Goal: Task Accomplishment & Management: Use online tool/utility

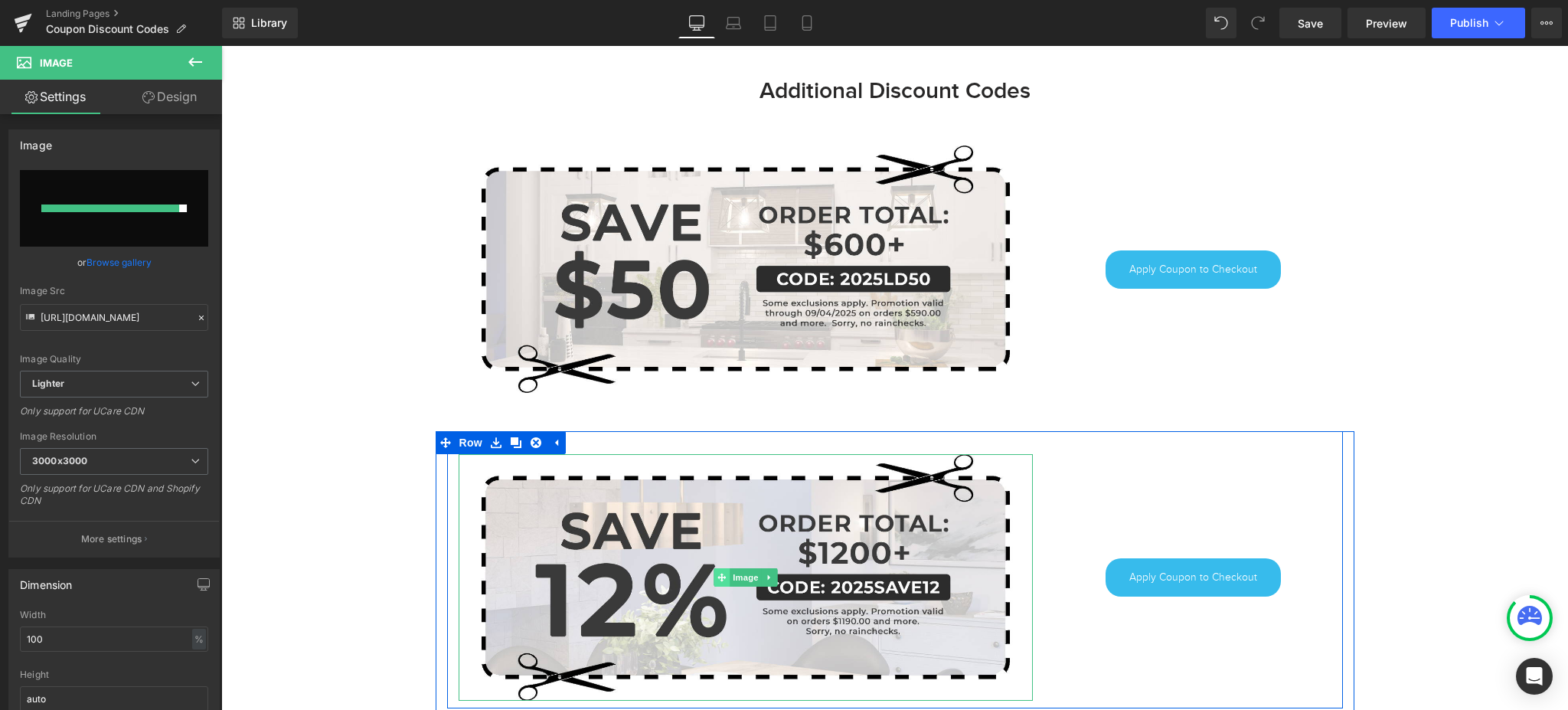
click at [713, 573] on span at bounding box center [721, 577] width 16 height 18
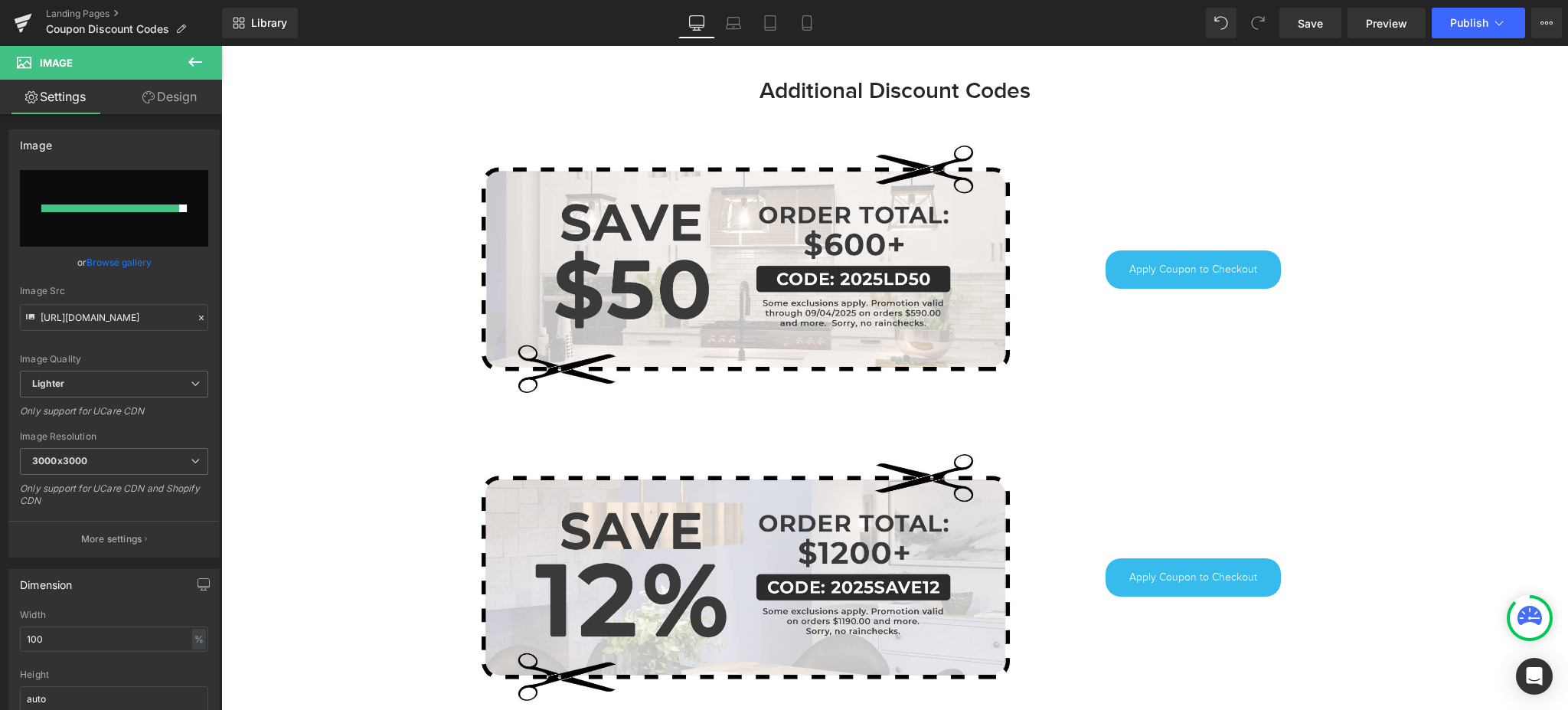
click at [193, 65] on icon at bounding box center [195, 63] width 14 height 9
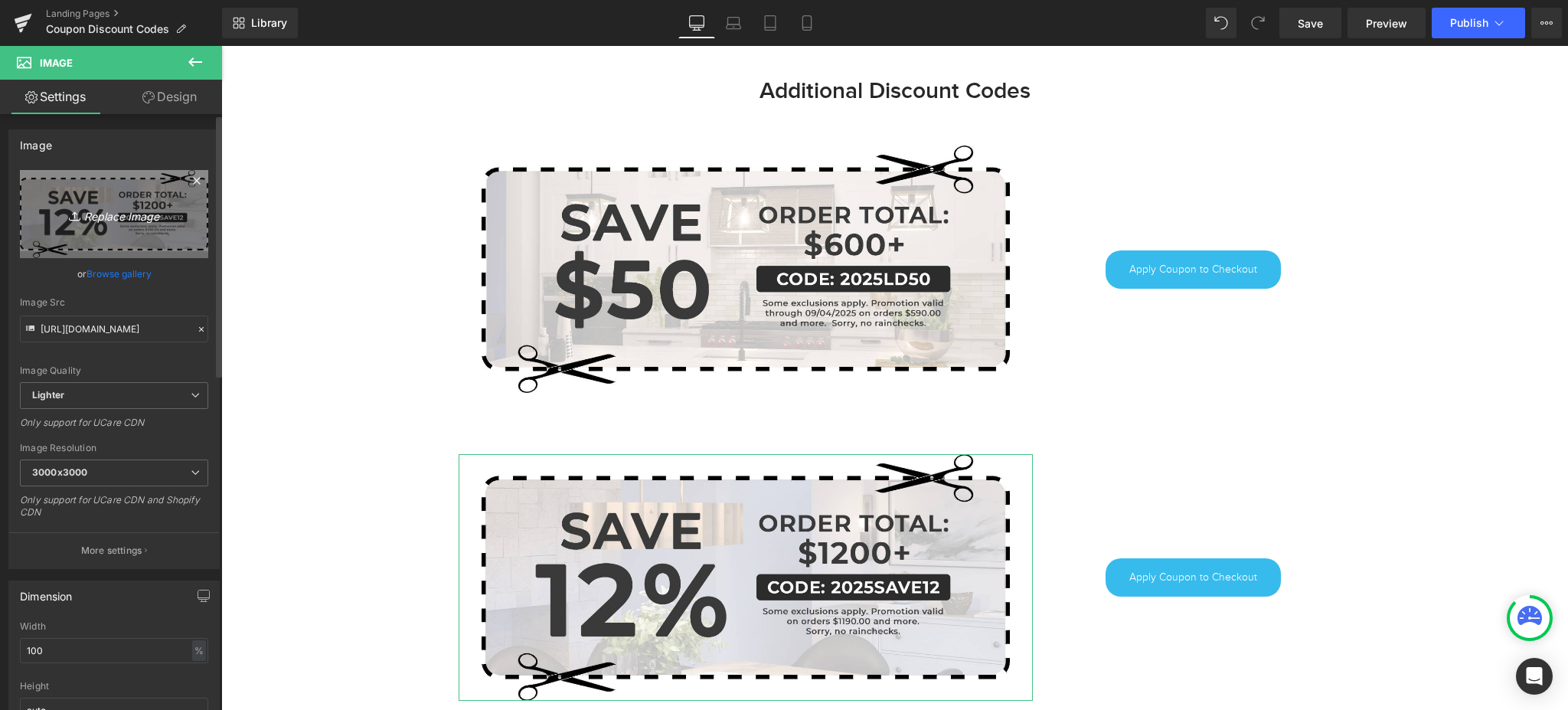
click at [69, 210] on icon at bounding box center [77, 216] width 15 height 15
type input "C:\fakepath\2025LD100.jpg"
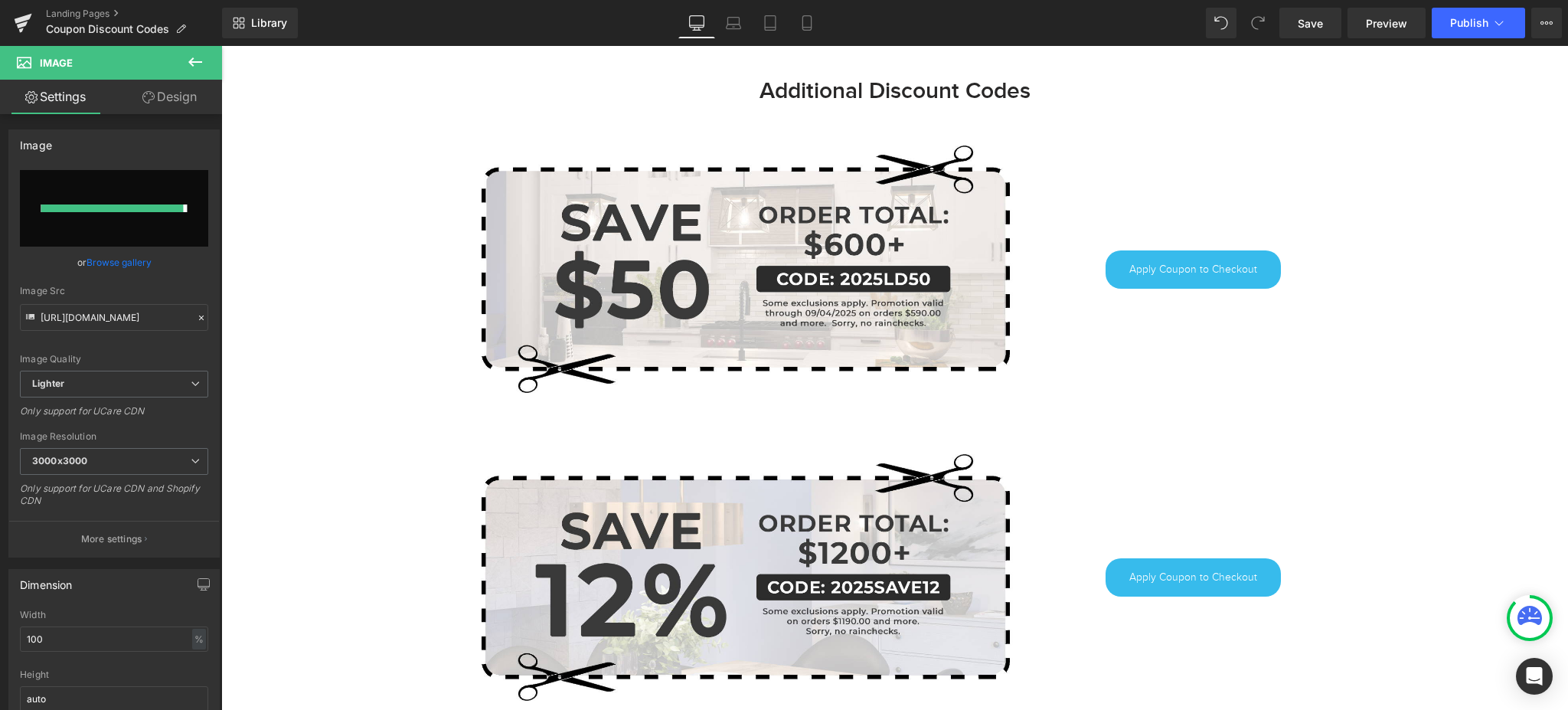
type input "[URL][DOMAIN_NAME]"
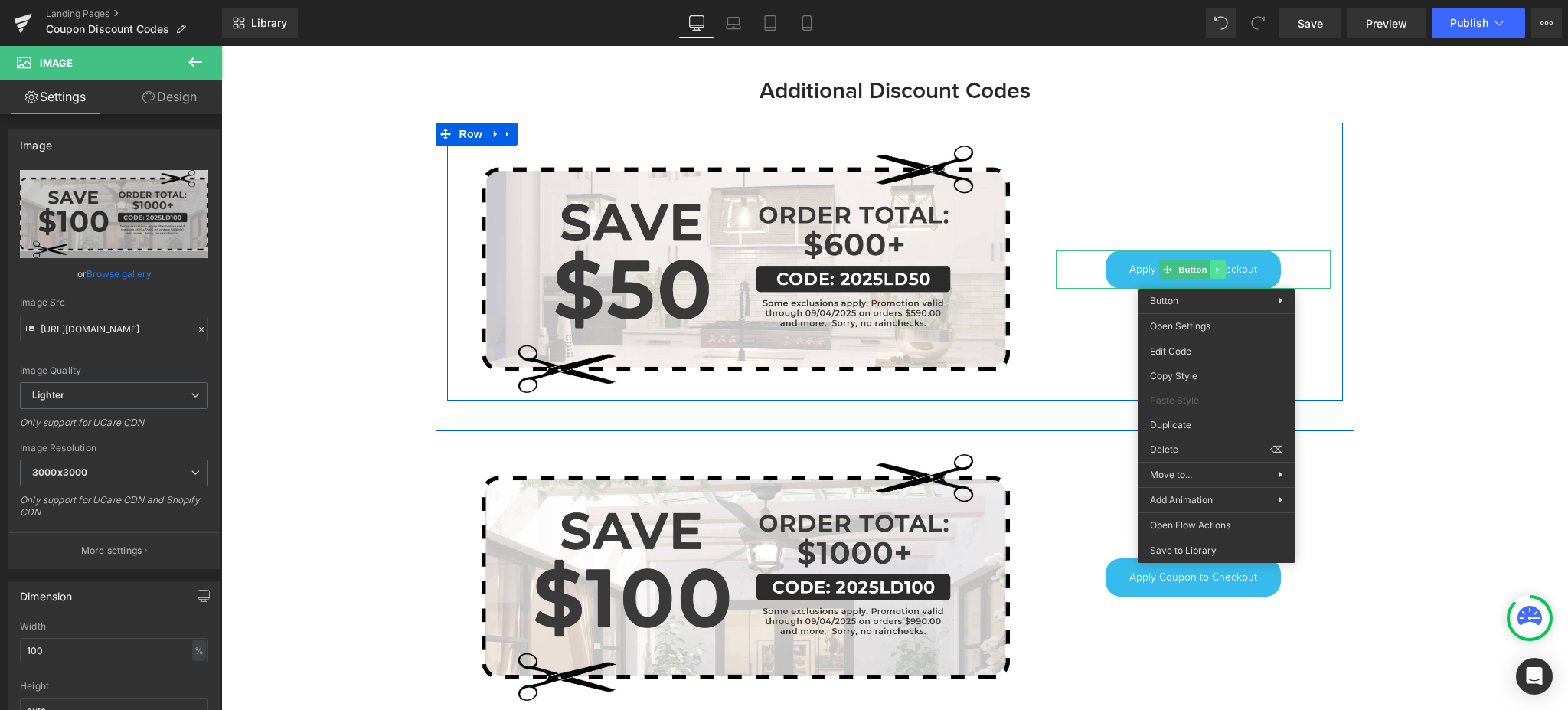
click at [1216, 277] on link at bounding box center [1218, 269] width 16 height 18
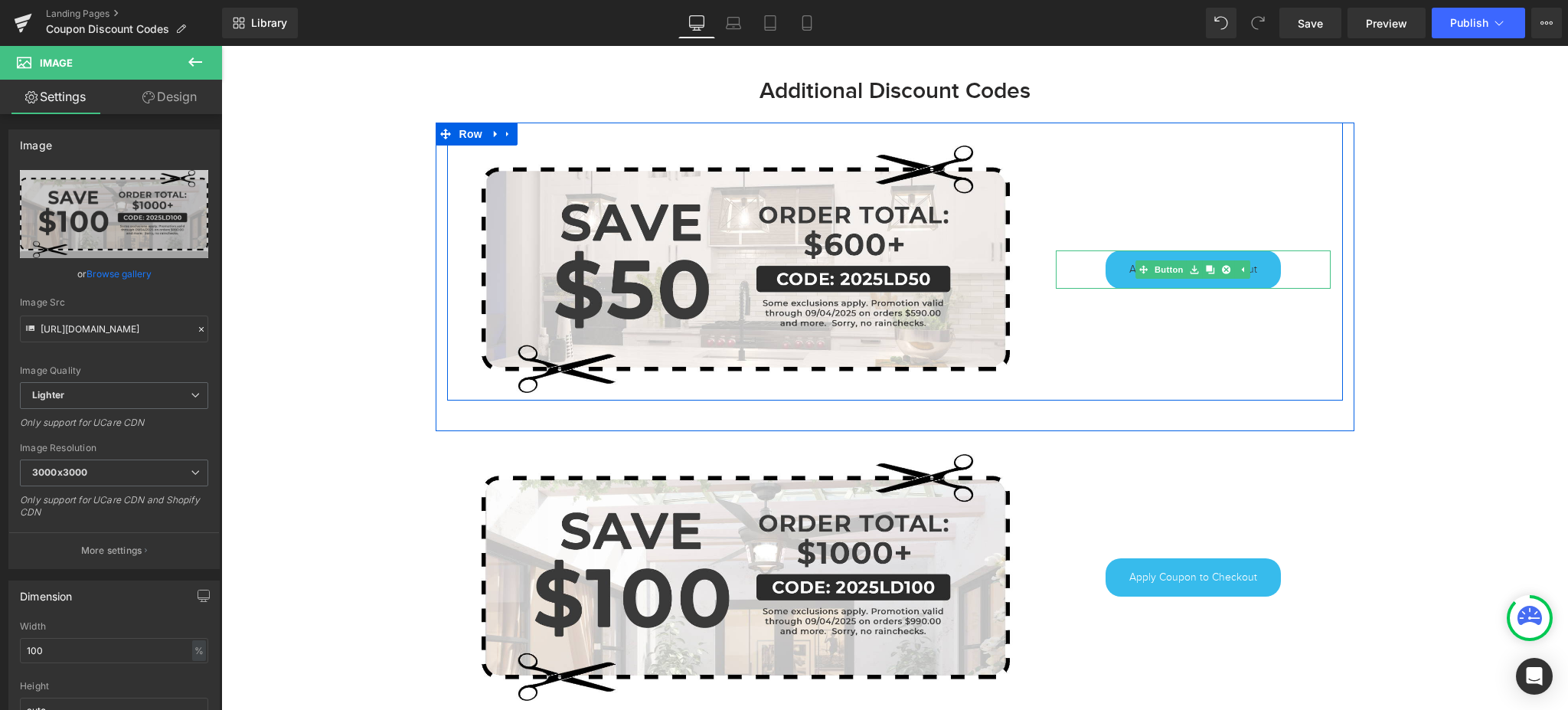
click at [1257, 262] on link "Apply Coupon to Checkout" at bounding box center [1192, 270] width 175 height 38
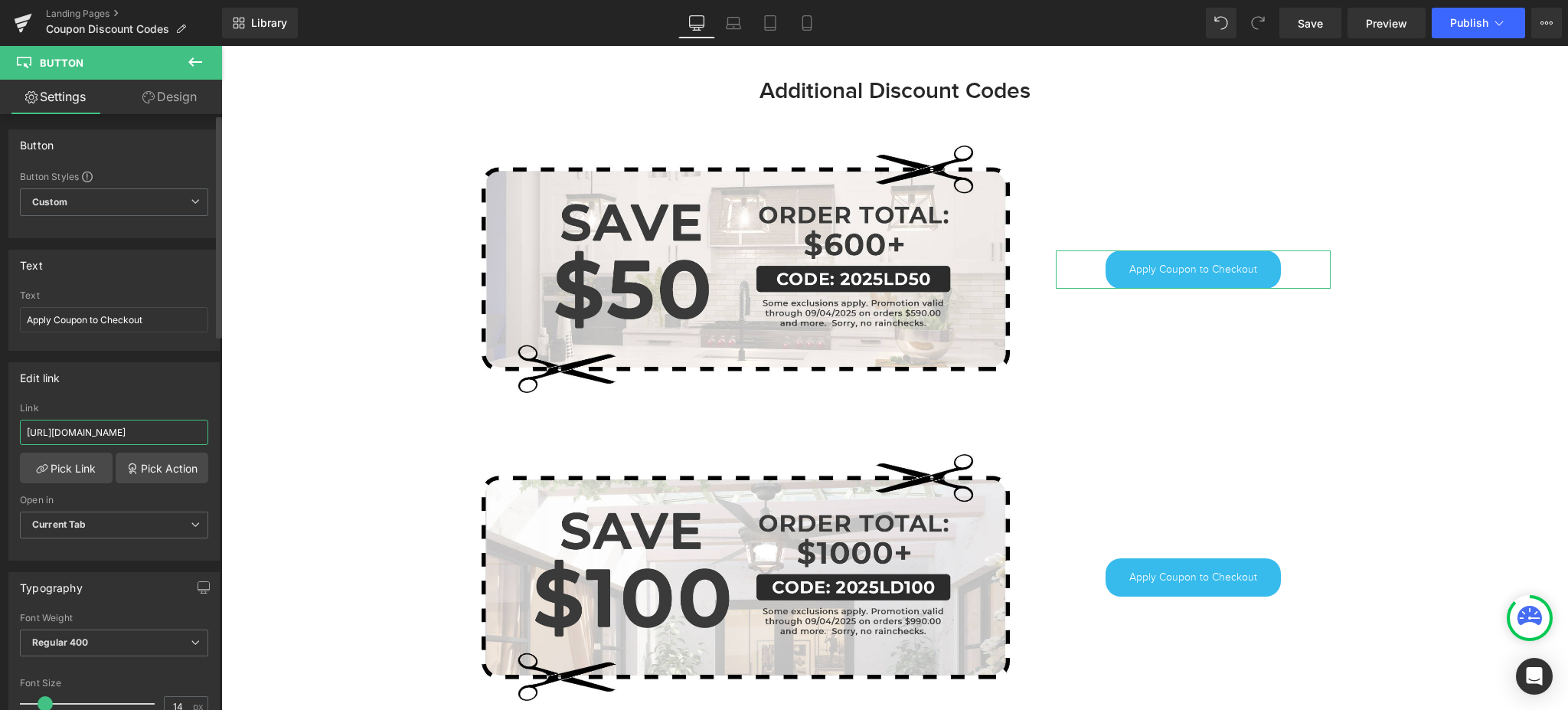
click at [126, 429] on input "[URL][DOMAIN_NAME]" at bounding box center [114, 432] width 189 height 26
type input "[URL][DOMAIN_NAME]"
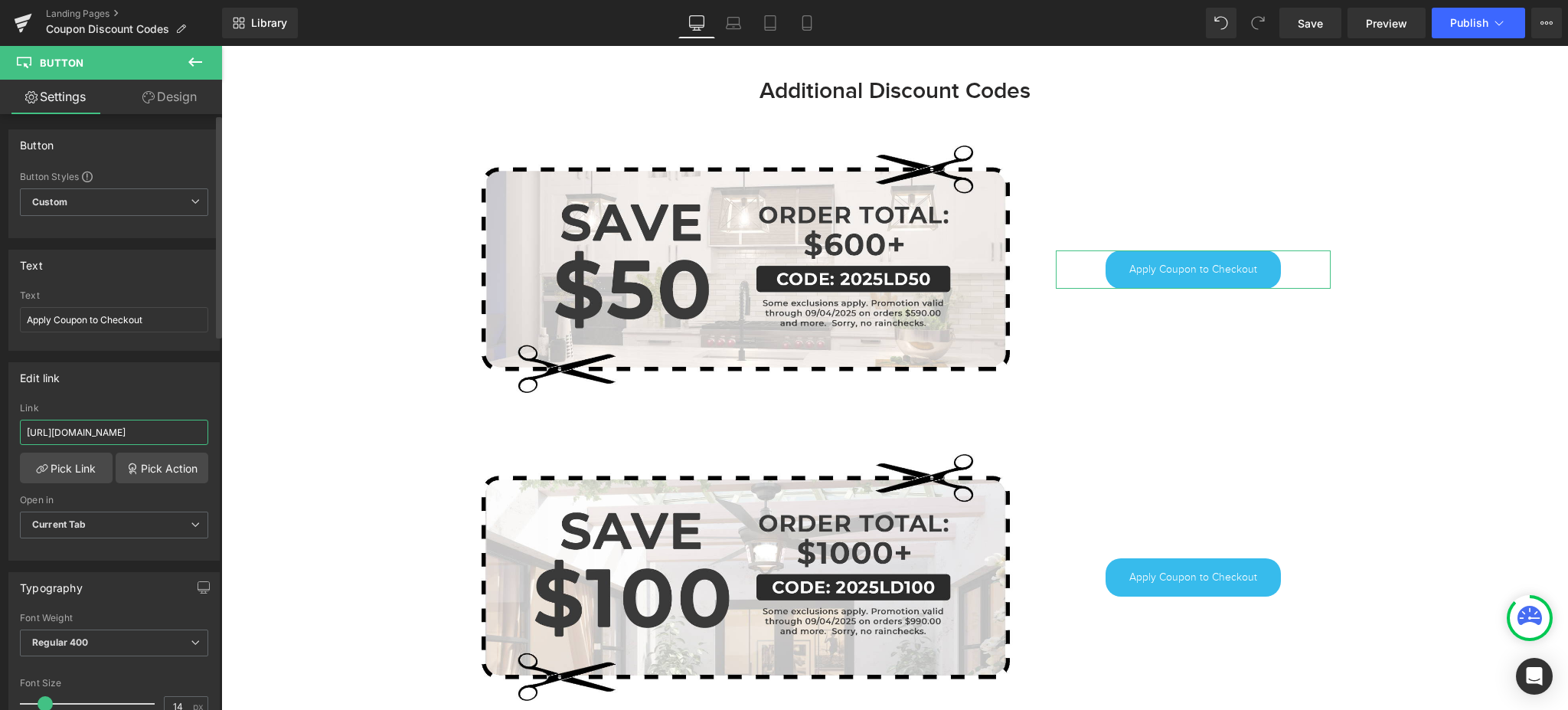
scroll to position [0, 65]
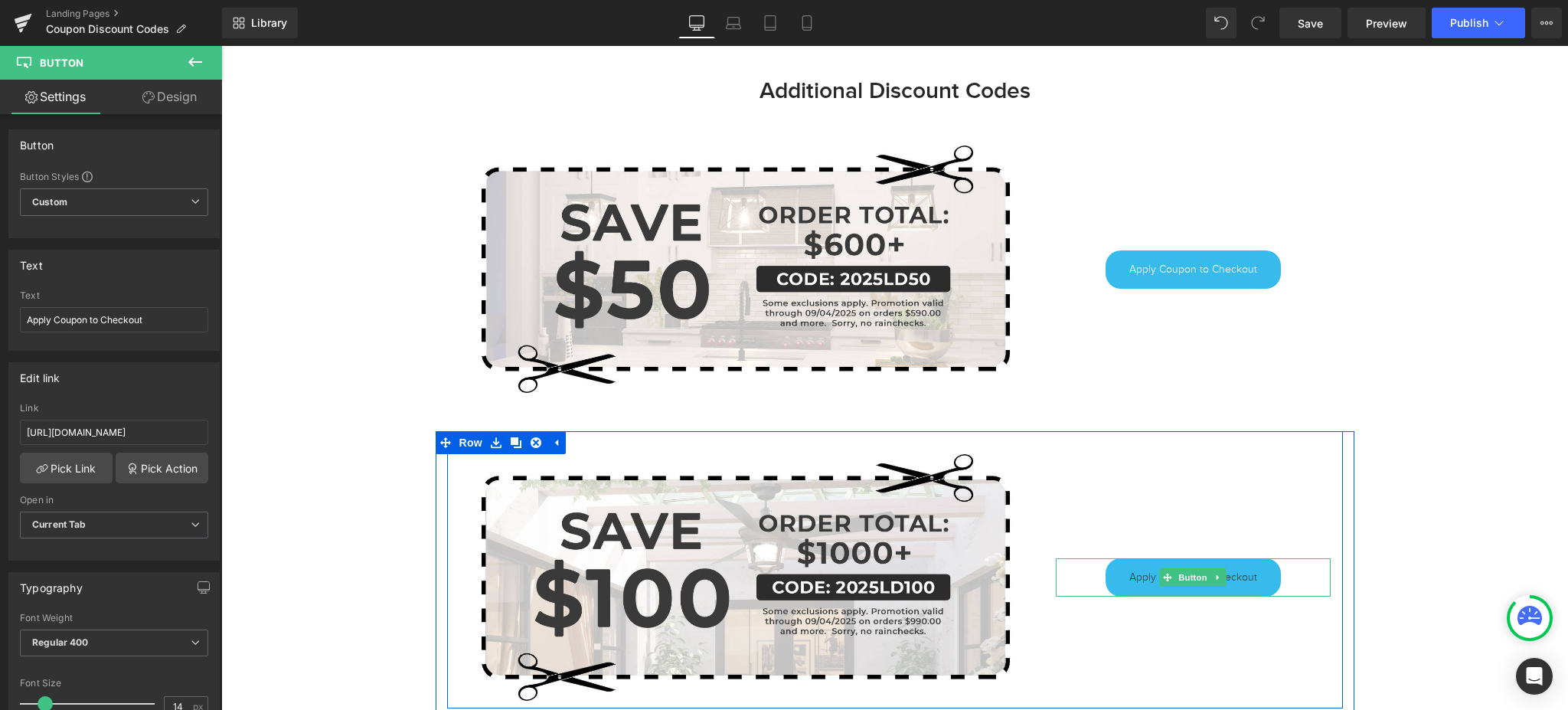
click at [1259, 586] on link "Apply Coupon to Checkout" at bounding box center [1192, 577] width 175 height 38
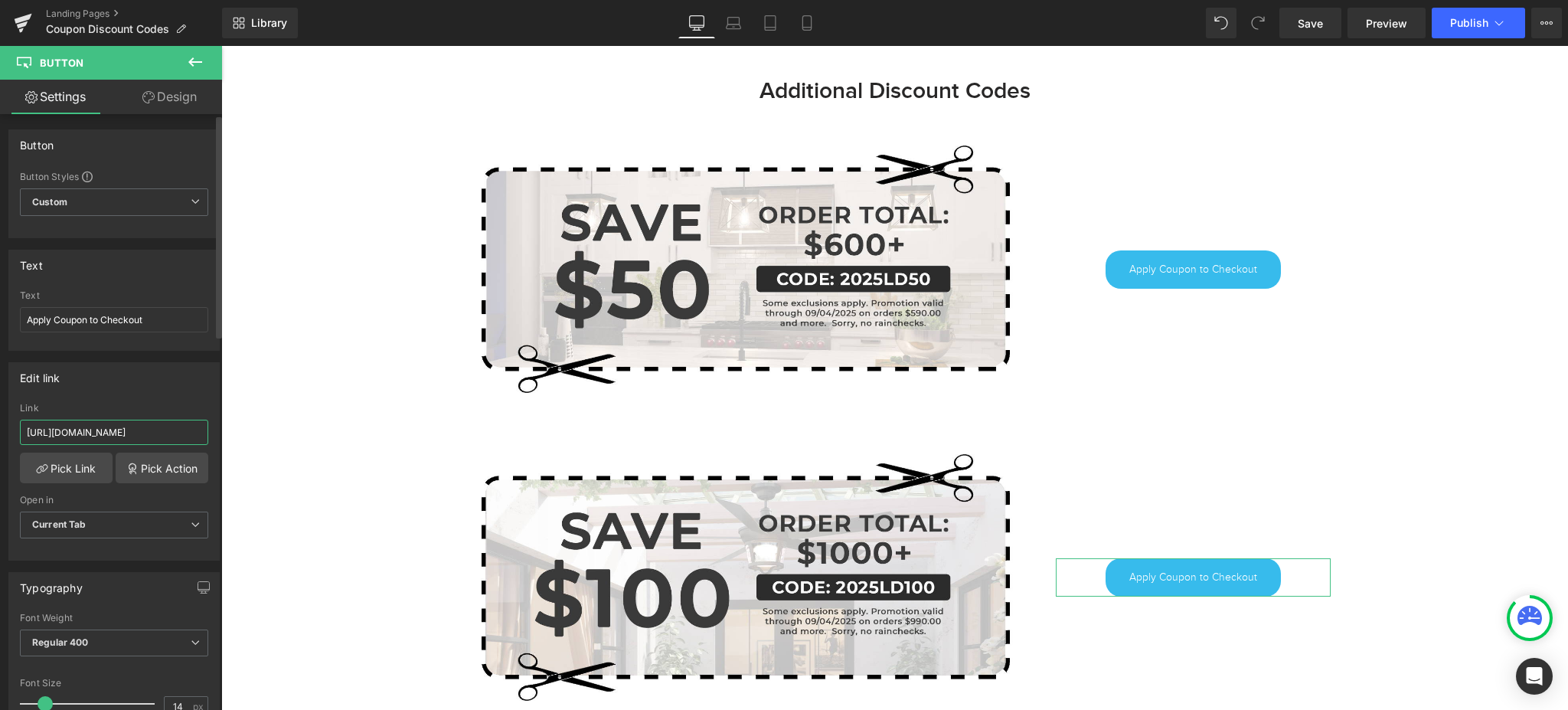
click at [117, 428] on input "[URL][DOMAIN_NAME]" at bounding box center [114, 432] width 189 height 26
paste input "LD100"
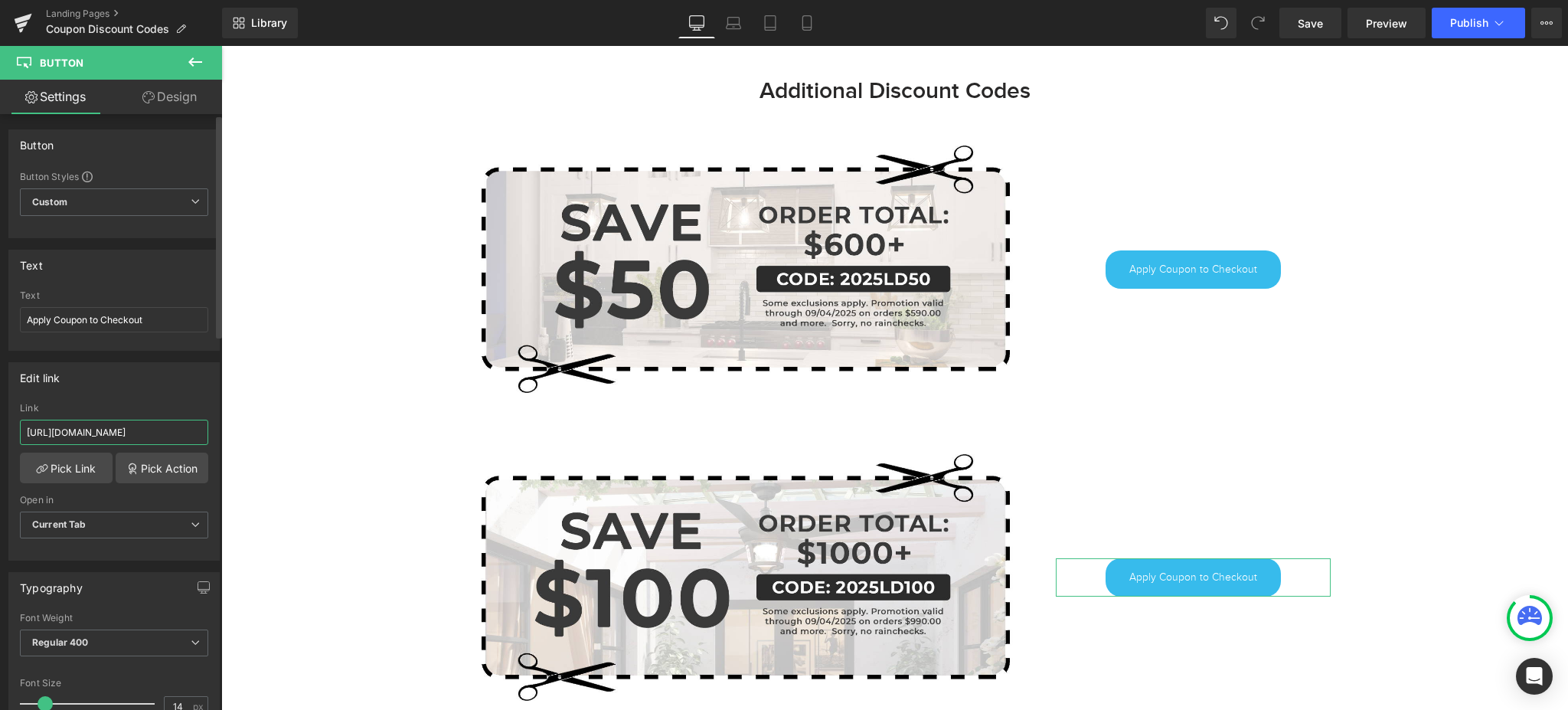
type input "[URL][DOMAIN_NAME]"
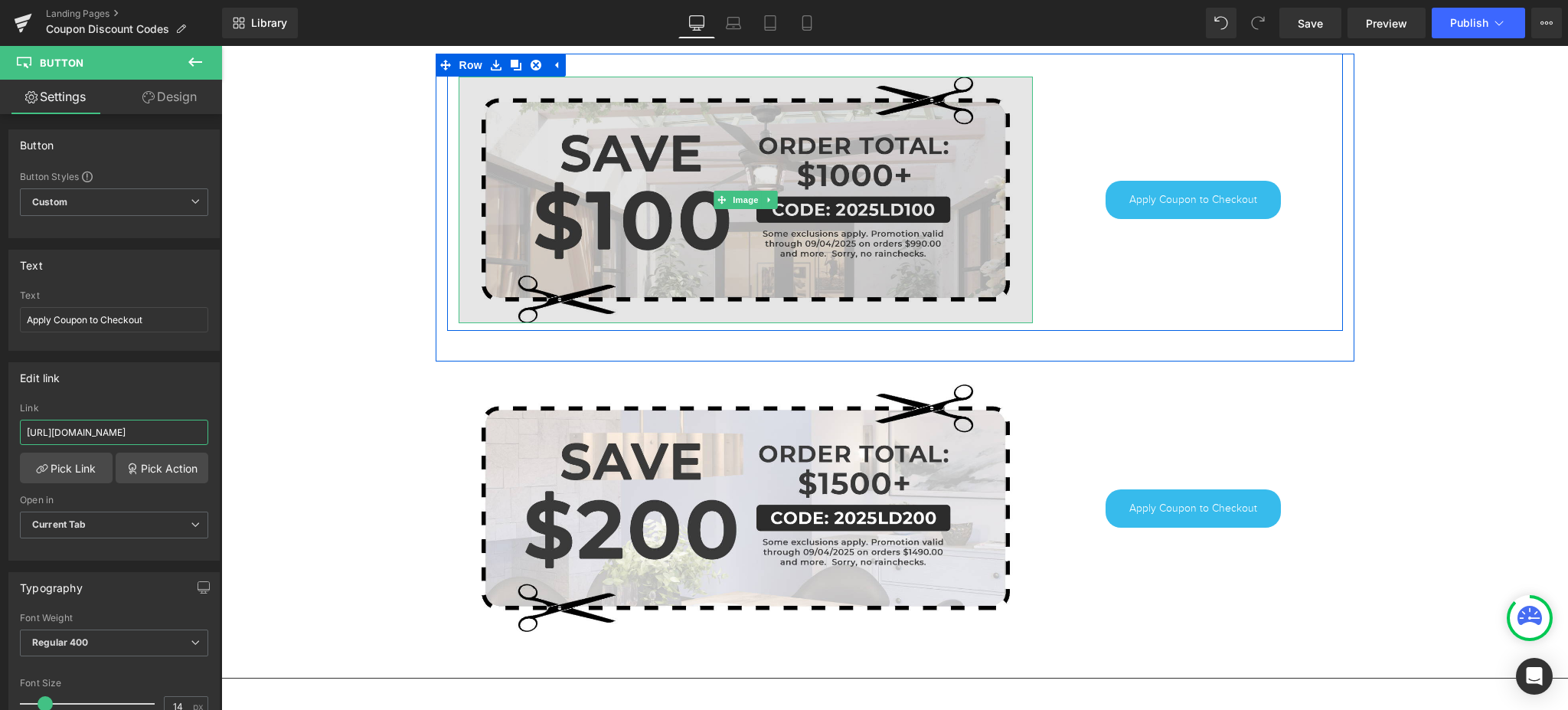
scroll to position [1367, 0]
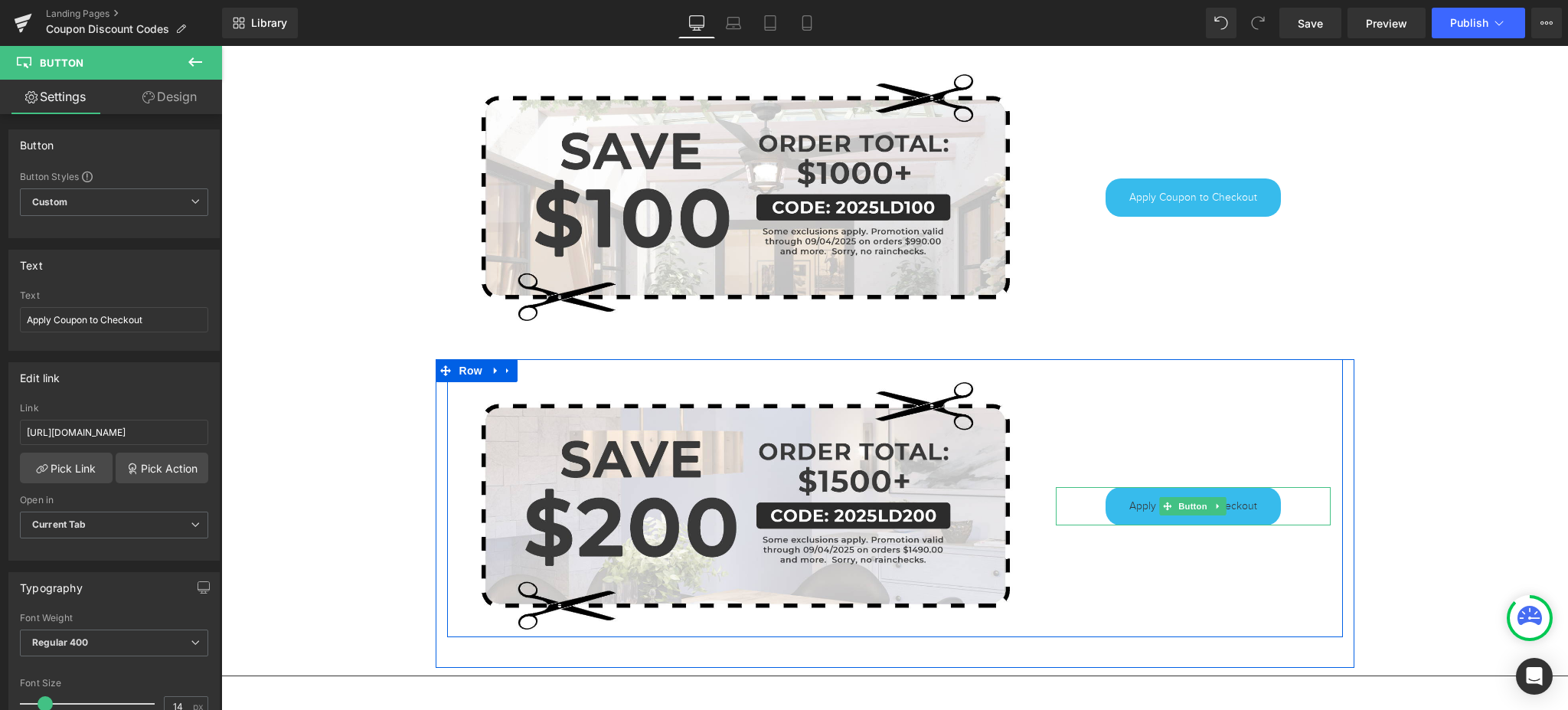
click at [1129, 506] on span "Apply Coupon to Checkout" at bounding box center [1192, 506] width 128 height 15
click at [1129, 509] on span "Apply Coupon to Checkout" at bounding box center [1192, 506] width 128 height 15
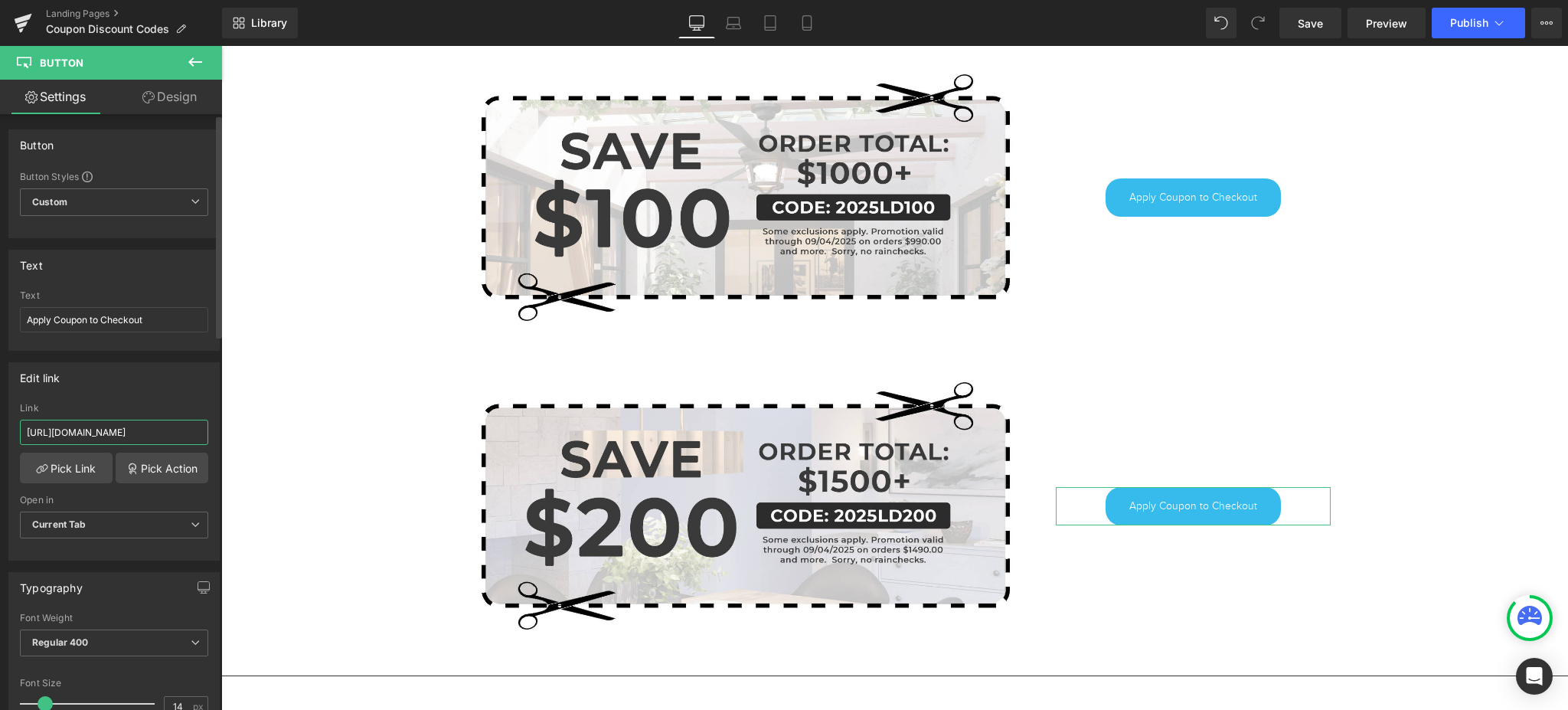
click at [131, 428] on input "[URL][DOMAIN_NAME]" at bounding box center [114, 432] width 189 height 26
paste input "LD200"
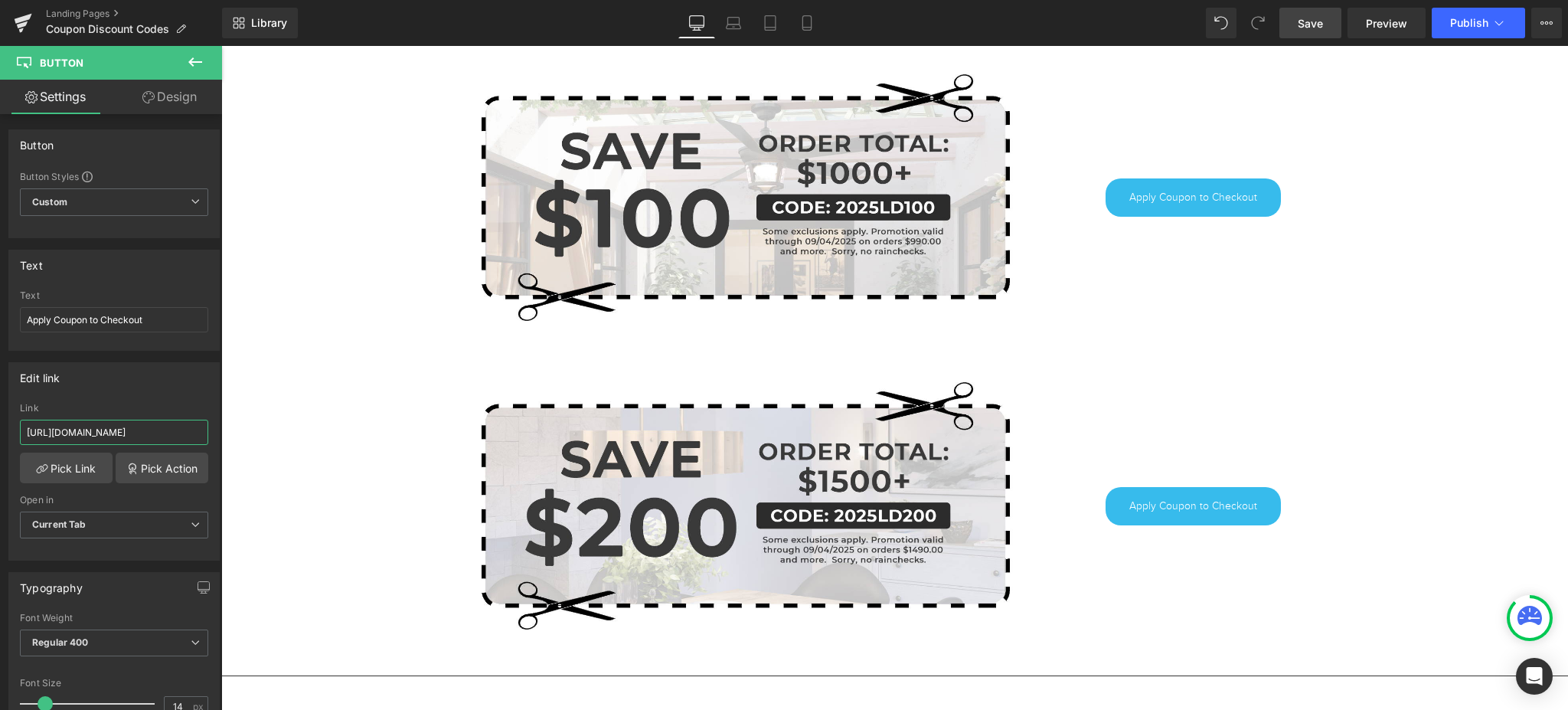
type input "[URL][DOMAIN_NAME]"
click at [1312, 29] on span "Save" at bounding box center [1310, 23] width 26 height 16
click at [1451, 29] on button "Publish" at bounding box center [1478, 23] width 93 height 30
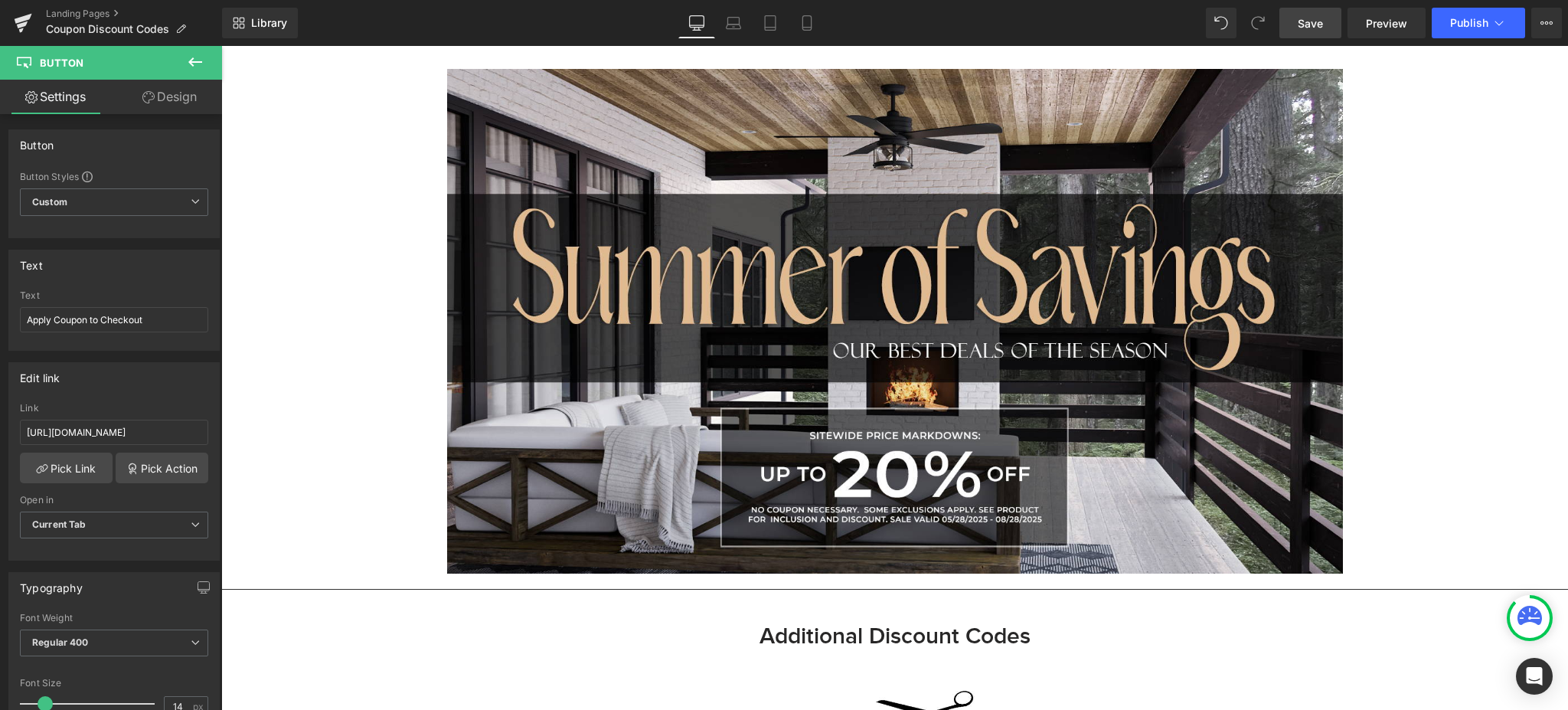
scroll to position [439, 0]
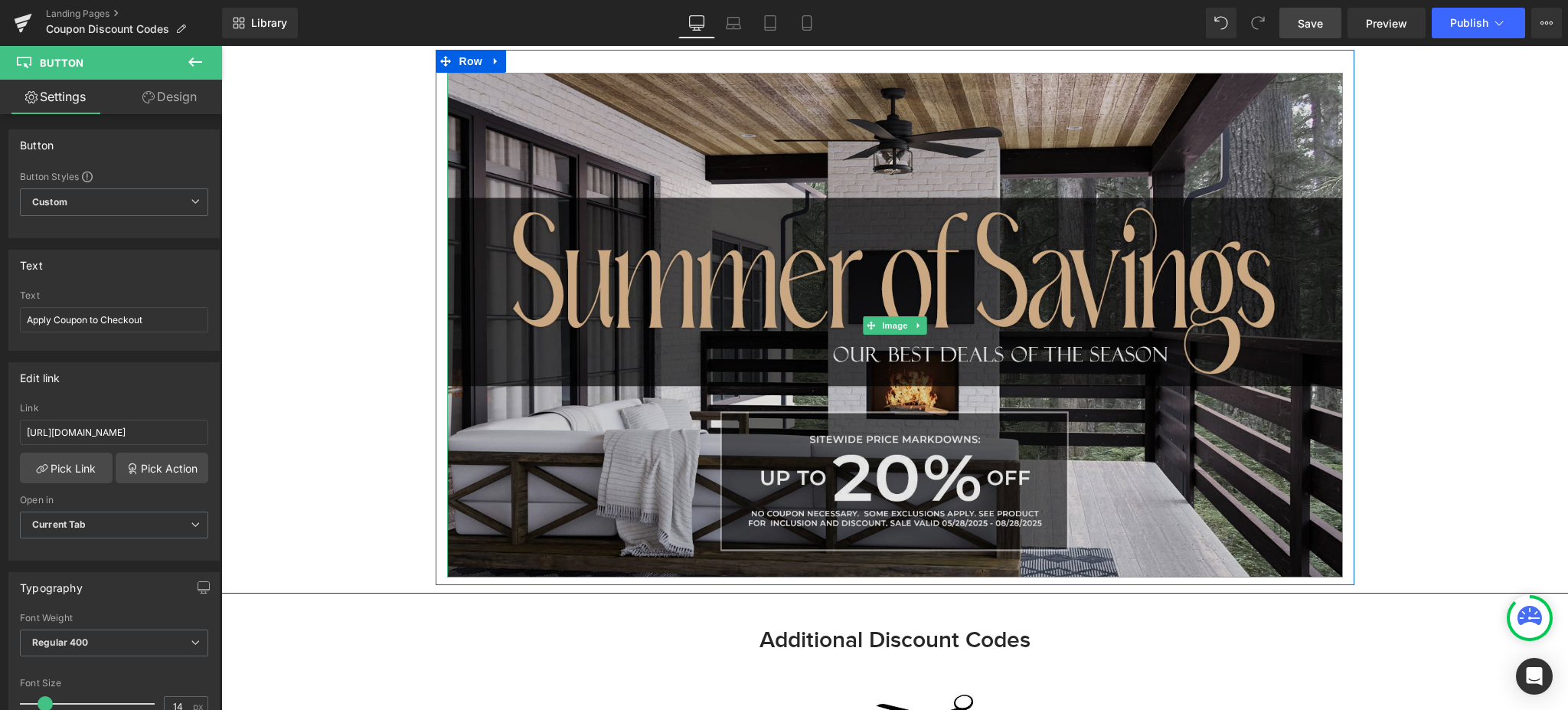
click at [1017, 251] on img at bounding box center [895, 325] width 895 height 504
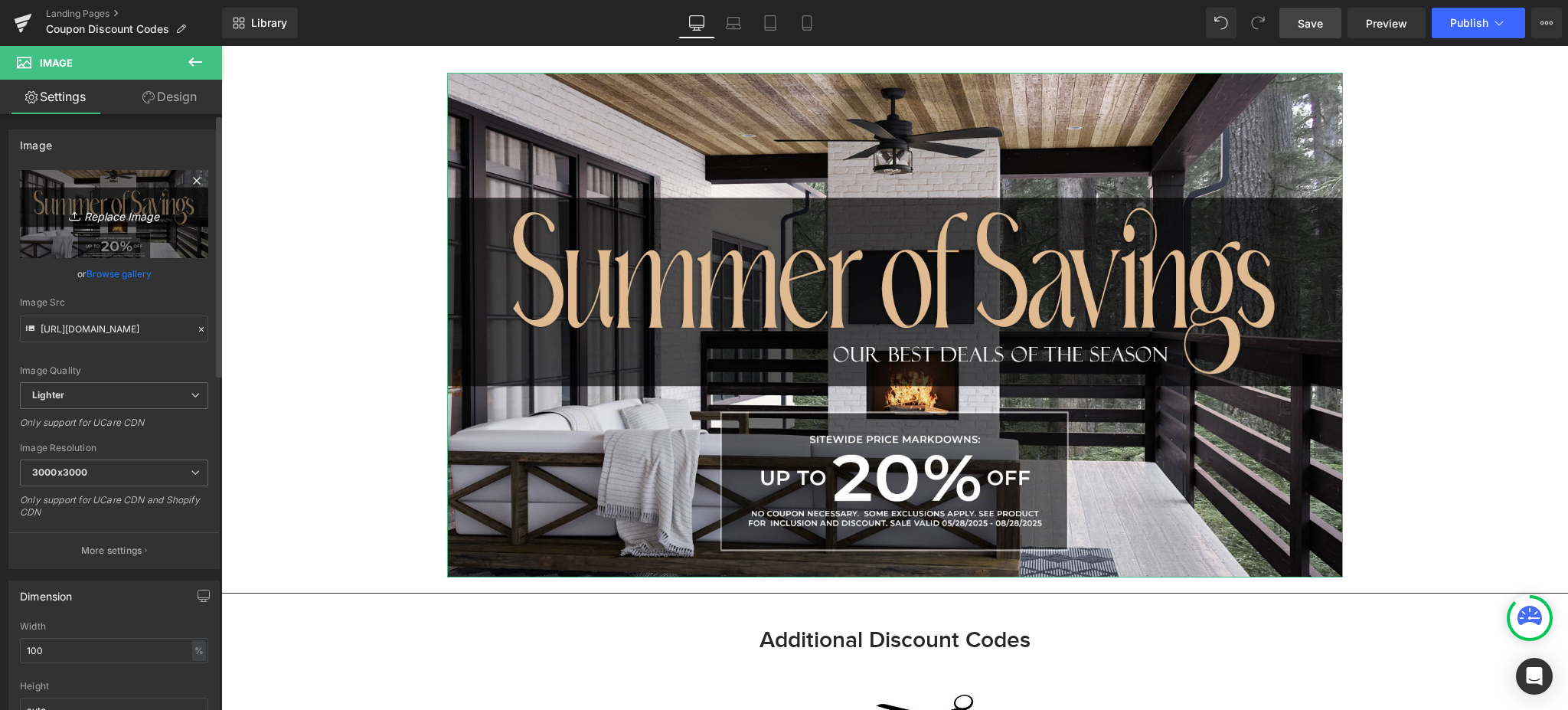
click at [120, 214] on icon "Replace Image" at bounding box center [114, 214] width 122 height 19
type input "C:\fakepath\2025 - Labor - Urban HP - No Button.jpg"
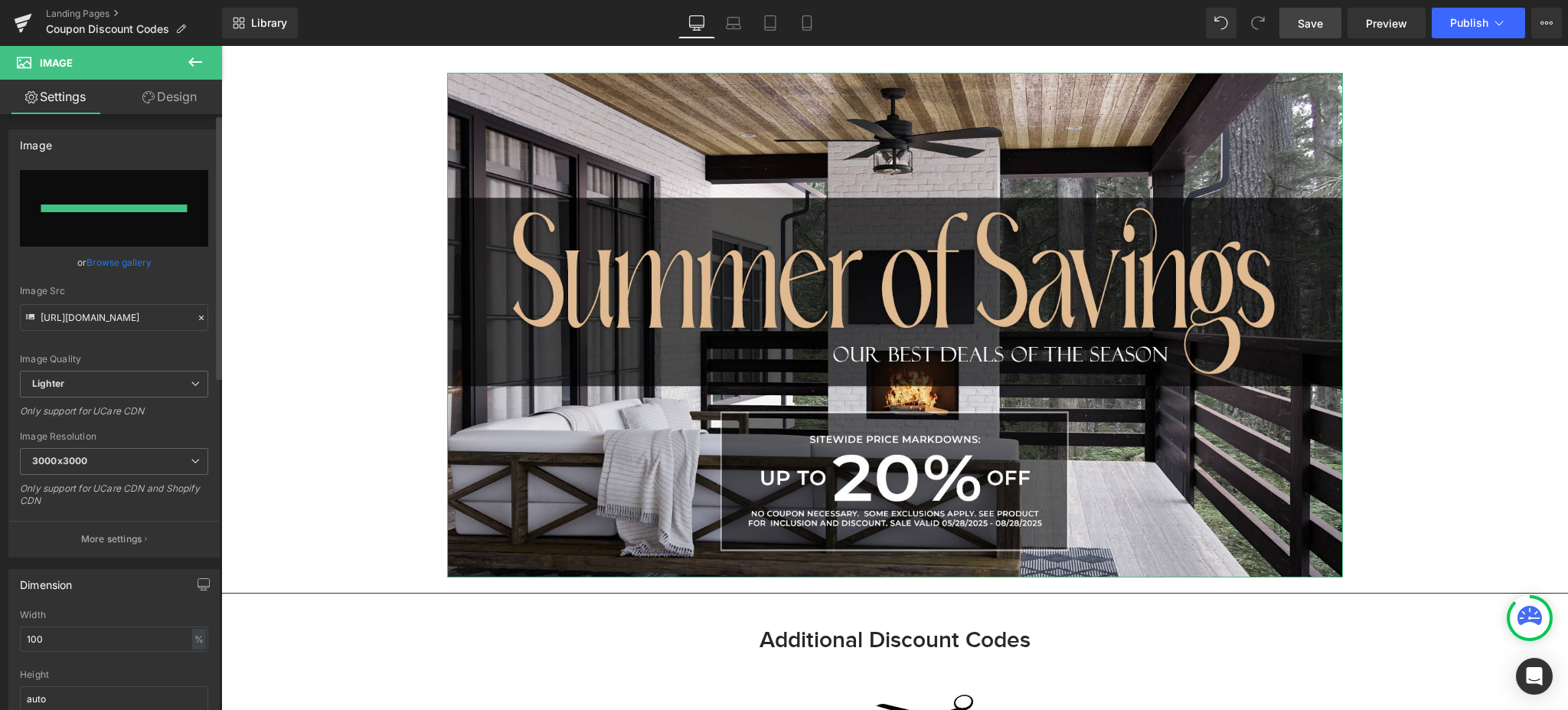
type input "[URL][DOMAIN_NAME]"
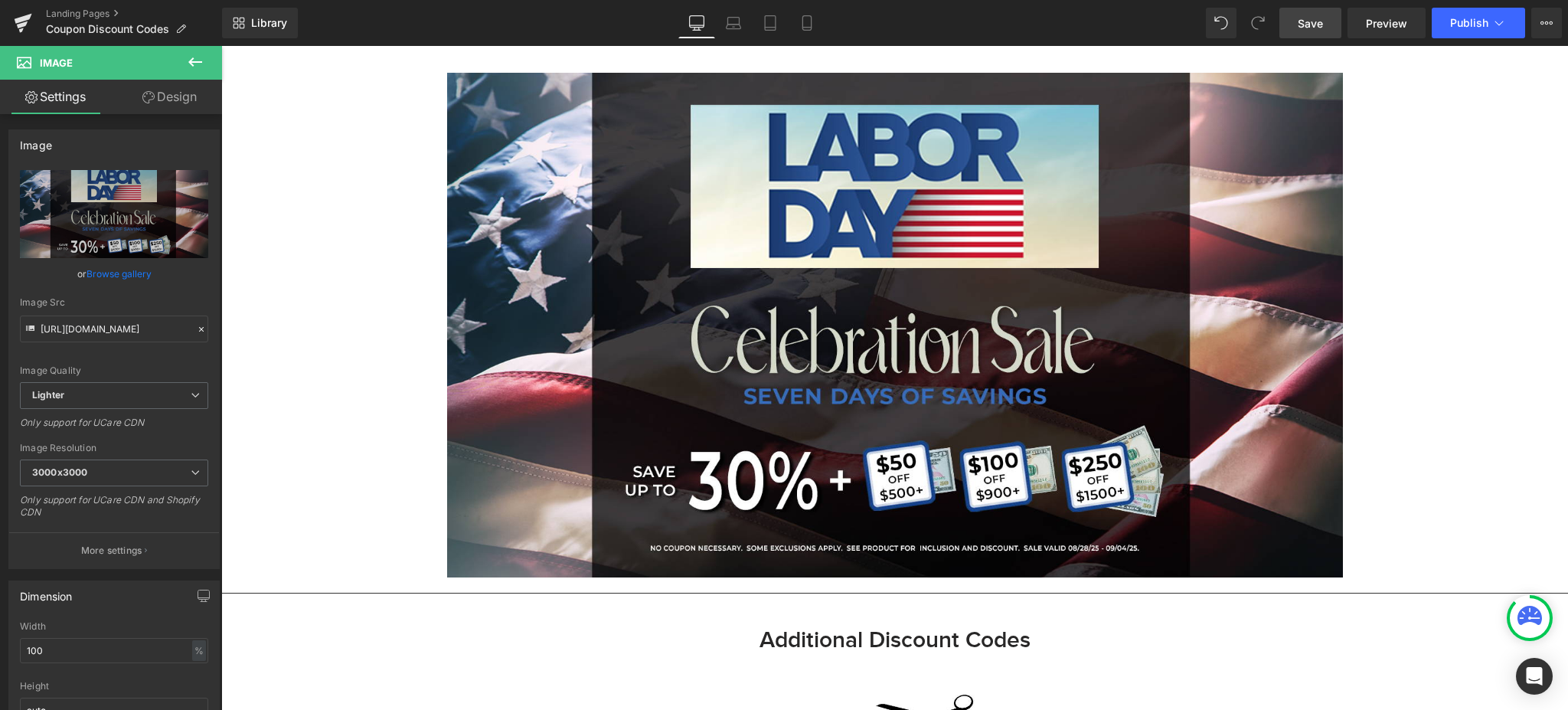
click at [1307, 30] on span "Save" at bounding box center [1310, 23] width 26 height 16
click at [1466, 34] on button "Publish" at bounding box center [1478, 23] width 93 height 30
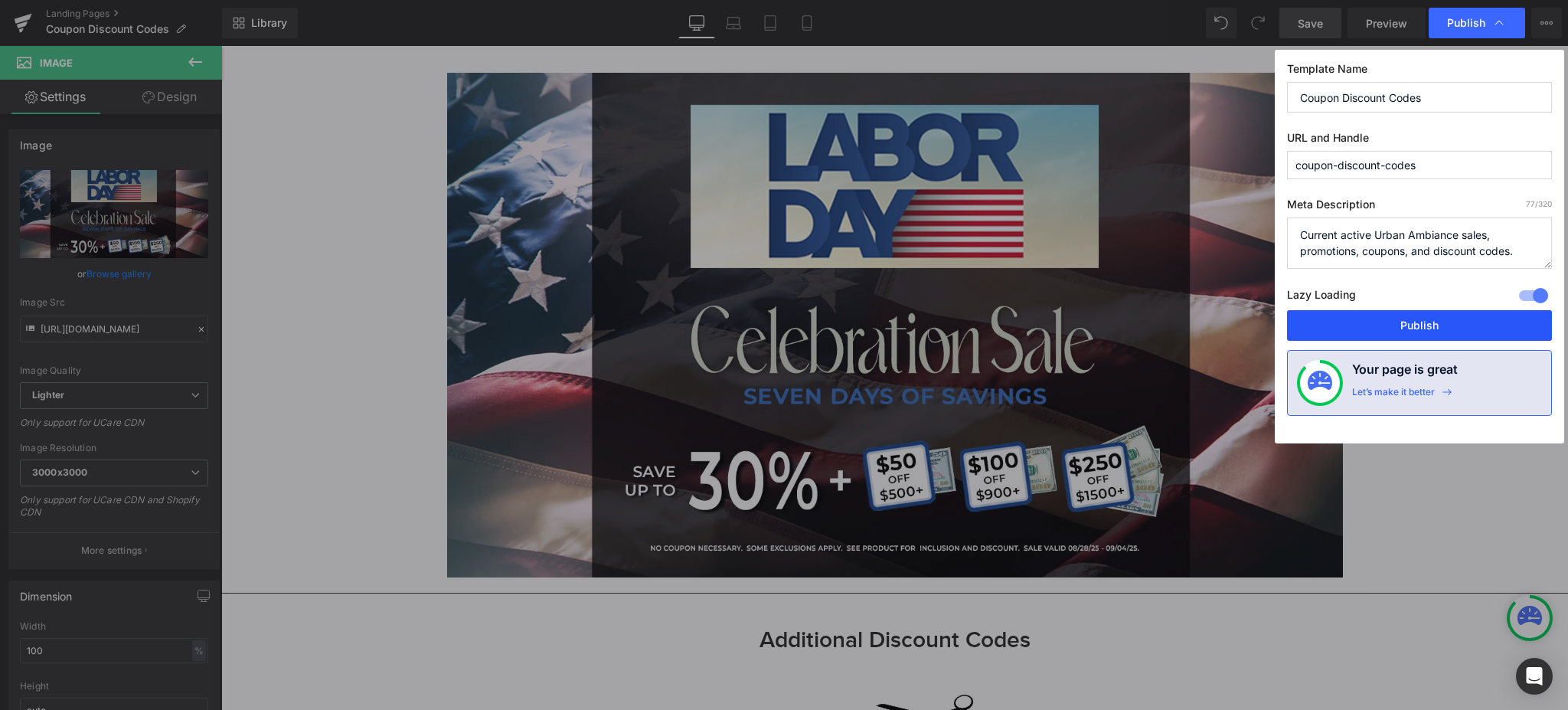
click at [1467, 320] on button "Publish" at bounding box center [1419, 326] width 265 height 30
